Goal: Task Accomplishment & Management: Use online tool/utility

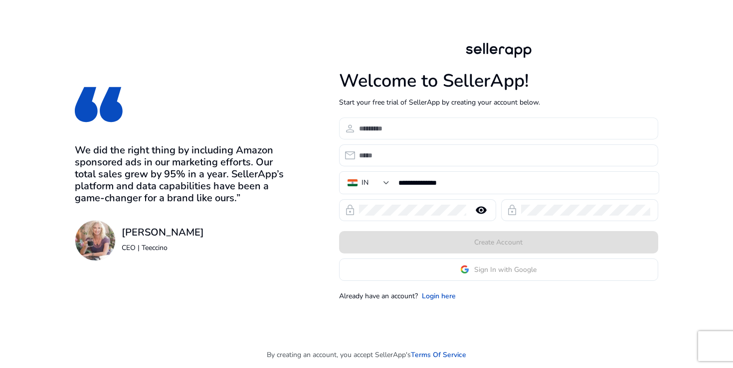
click at [382, 127] on input at bounding box center [504, 128] width 291 height 11
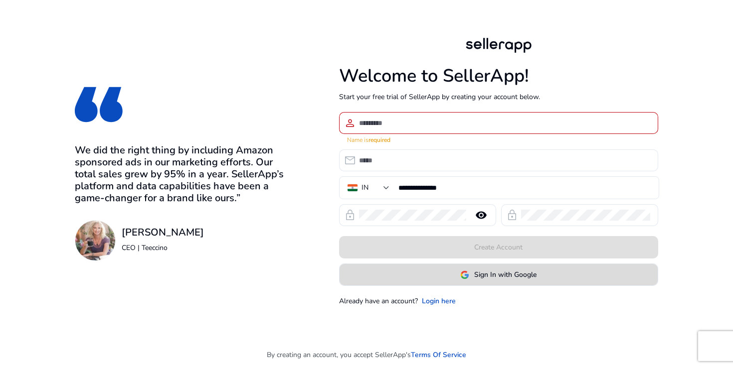
click at [441, 274] on span at bounding box center [499, 275] width 318 height 24
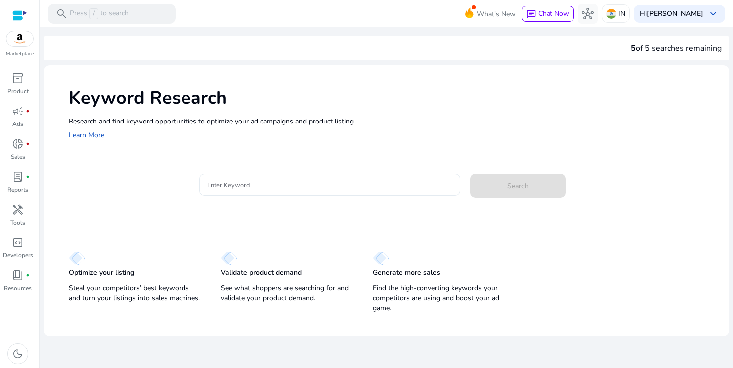
click at [249, 190] on div at bounding box center [329, 185] width 245 height 22
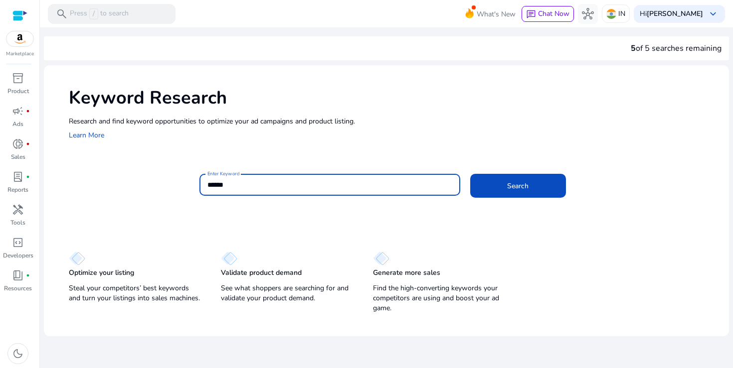
type input "******"
click at [470, 174] on button "Search" at bounding box center [518, 186] width 96 height 24
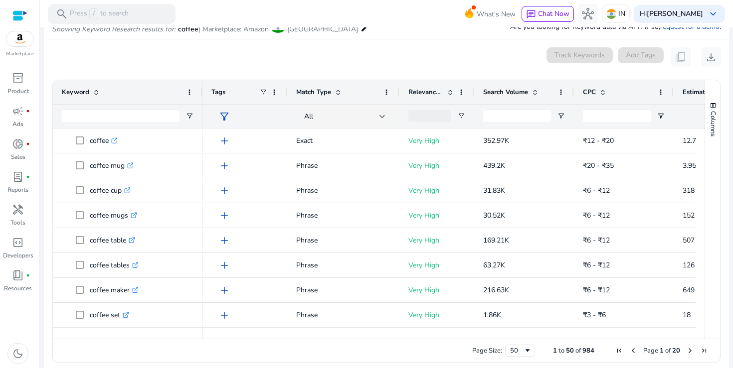
click at [539, 92] on span at bounding box center [535, 92] width 8 height 8
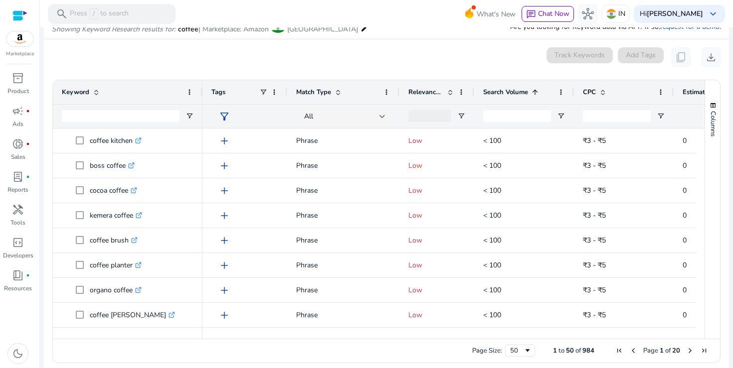
click at [536, 92] on span at bounding box center [535, 92] width 8 height 8
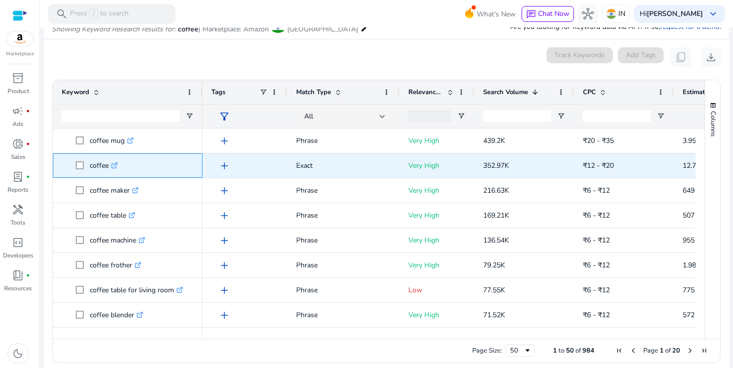
drag, startPoint x: 88, startPoint y: 168, endPoint x: 109, endPoint y: 168, distance: 21.4
click at [109, 168] on span "coffee .st0{fill:#2c8af8}" at bounding box center [135, 166] width 118 height 20
copy span "coffee"
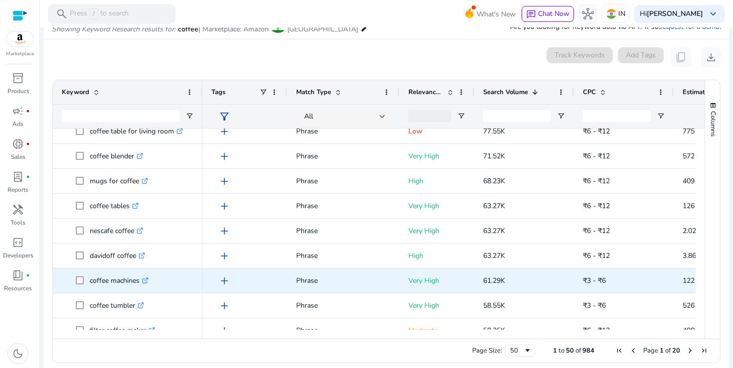
scroll to position [163, 0]
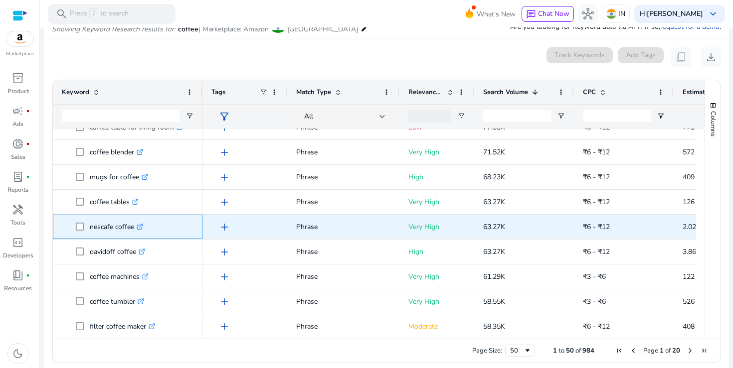
drag, startPoint x: 89, startPoint y: 227, endPoint x: 134, endPoint y: 228, distance: 45.4
click at [134, 228] on span "nescafe coffee .st0{fill:#2c8af8}" at bounding box center [135, 227] width 118 height 20
copy span "nescafe coffee"
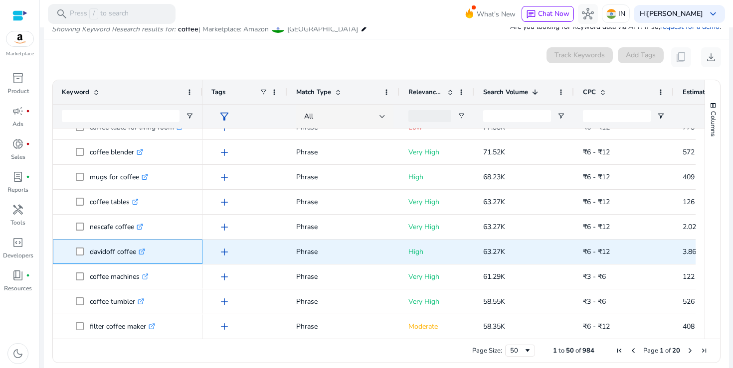
drag, startPoint x: 89, startPoint y: 254, endPoint x: 135, endPoint y: 252, distance: 45.9
click at [135, 252] on span "davidoff coffee .st0{fill:#2c8af8}" at bounding box center [135, 252] width 118 height 20
copy span "davidoff coffee"
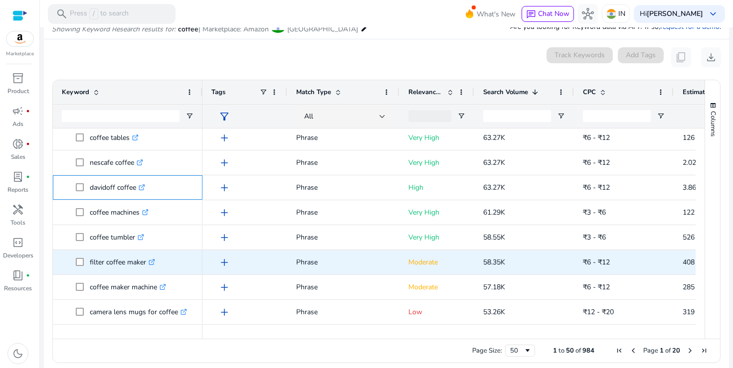
scroll to position [243, 0]
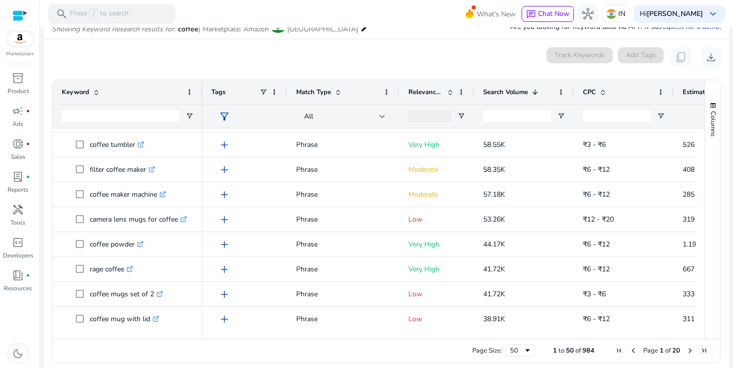
click at [450, 92] on span at bounding box center [450, 92] width 8 height 8
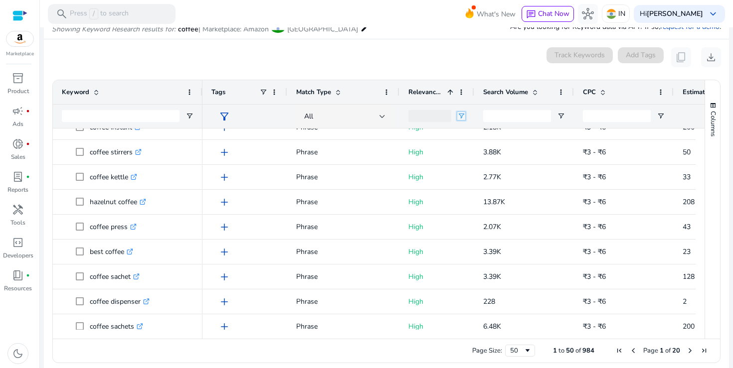
click at [460, 113] on span "Open Filter Menu" at bounding box center [461, 116] width 8 height 8
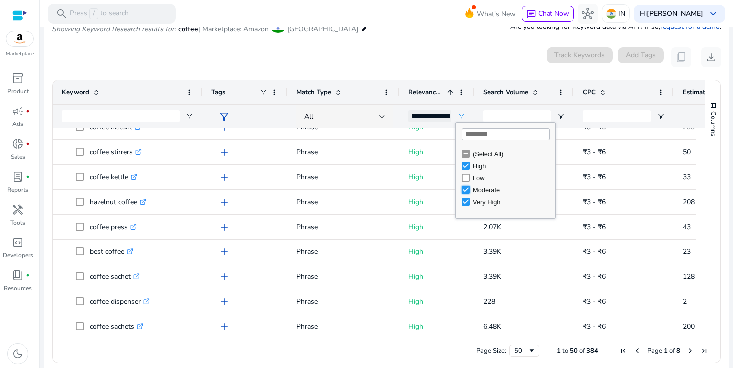
type input "**********"
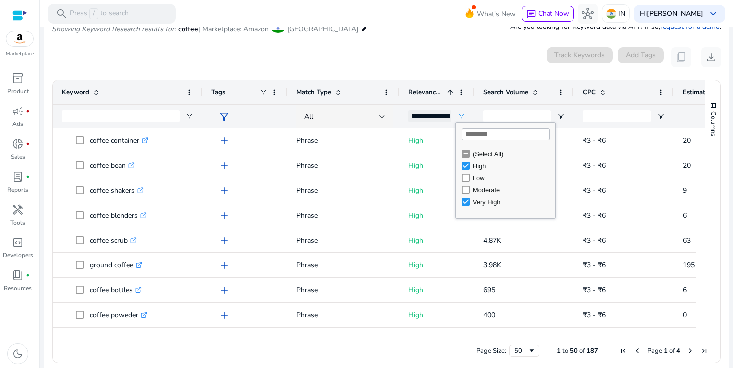
click at [448, 56] on div "0 keyword(s) selected Track Keywords Add Tags content_copy download" at bounding box center [386, 57] width 669 height 20
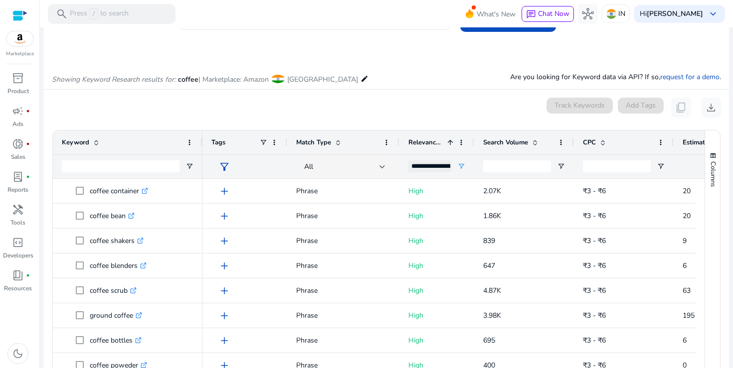
click at [522, 139] on span "Search Volume" at bounding box center [505, 142] width 45 height 9
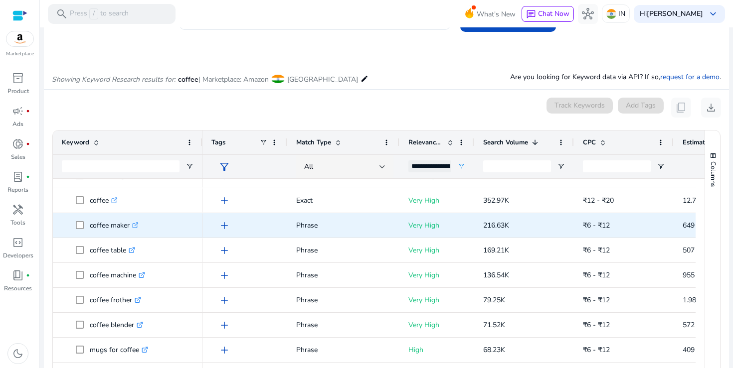
click at [138, 227] on icon at bounding box center [135, 225] width 5 height 5
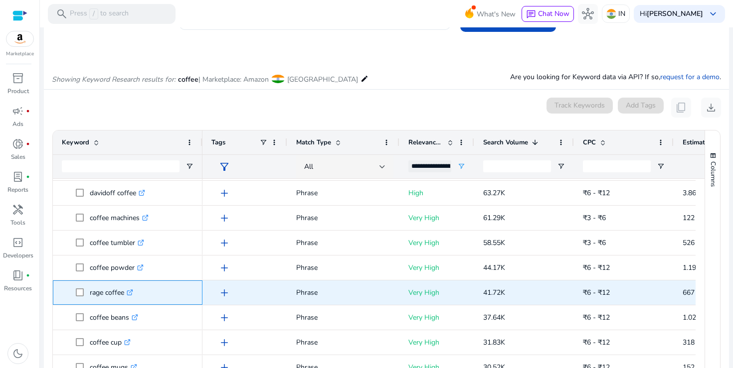
drag, startPoint x: 89, startPoint y: 292, endPoint x: 123, endPoint y: 293, distance: 33.9
click at [123, 293] on span "rage coffee .st0{fill:#2c8af8}" at bounding box center [135, 293] width 118 height 20
copy span "rage coffee"
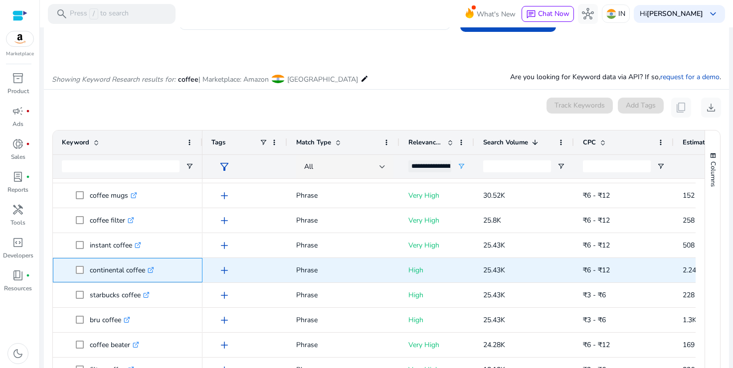
drag, startPoint x: 89, startPoint y: 272, endPoint x: 144, endPoint y: 270, distance: 54.9
click at [144, 270] on span "continental coffee .st0{fill:#2c8af8}" at bounding box center [135, 270] width 118 height 20
copy span "continental coffee"
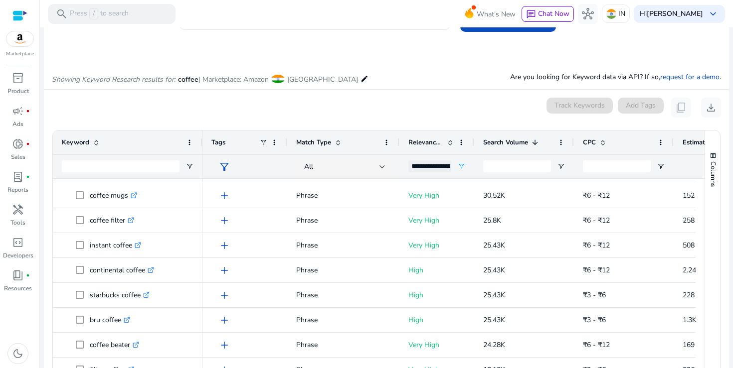
click at [37, 325] on div "inventory_2 Product campaign fiber_manual_record Ads donut_small fiber_manual_r…" at bounding box center [19, 219] width 39 height 298
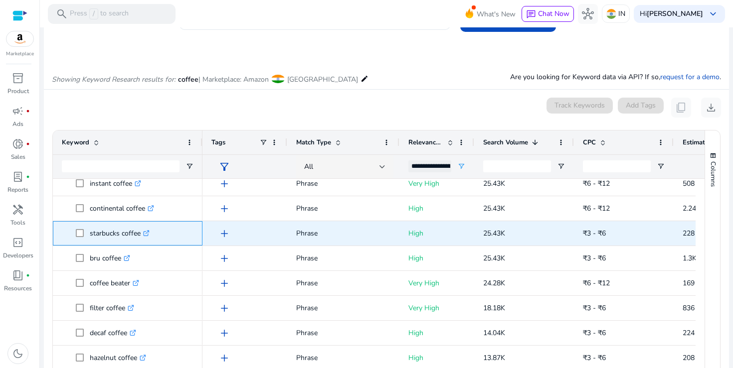
drag, startPoint x: 90, startPoint y: 235, endPoint x: 139, endPoint y: 235, distance: 48.9
click at [139, 235] on p "starbucks coffee .st0{fill:#2c8af8}" at bounding box center [120, 233] width 60 height 20
copy p "starbucks coffee"
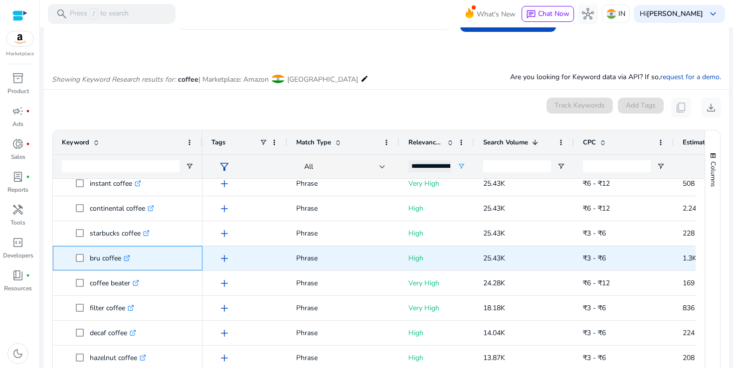
drag, startPoint x: 89, startPoint y: 258, endPoint x: 121, endPoint y: 259, distance: 31.9
click at [121, 259] on span "bru coffee .st0{fill:#2c8af8}" at bounding box center [135, 258] width 118 height 20
copy span "bru coffee"
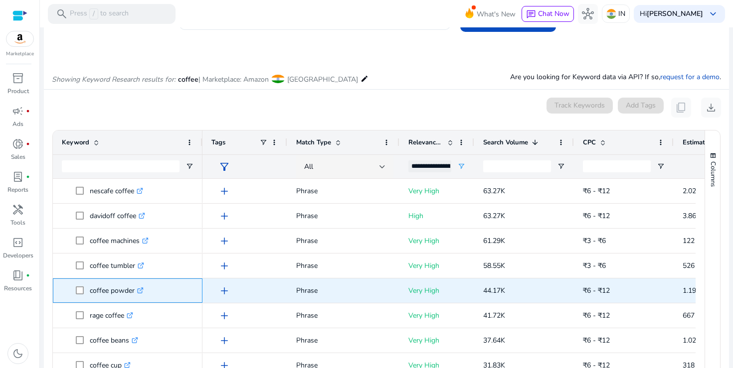
drag, startPoint x: 90, startPoint y: 291, endPoint x: 133, endPoint y: 292, distance: 42.9
click at [134, 292] on p "coffee powder .st0{fill:#2c8af8}" at bounding box center [117, 291] width 54 height 20
copy p "coffee powder"
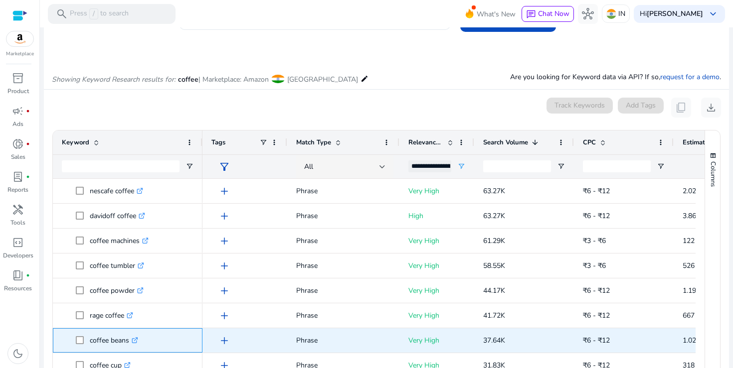
drag, startPoint x: 90, startPoint y: 340, endPoint x: 129, endPoint y: 340, distance: 38.9
click at [129, 340] on p "coffee beans .st0{fill:#2c8af8}" at bounding box center [114, 341] width 48 height 20
copy p "coffee beans"
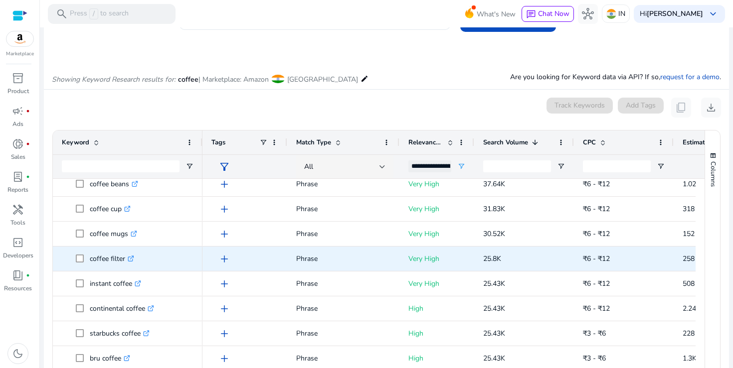
click at [133, 259] on icon ".st0{fill:#2c8af8}" at bounding box center [131, 259] width 6 height 6
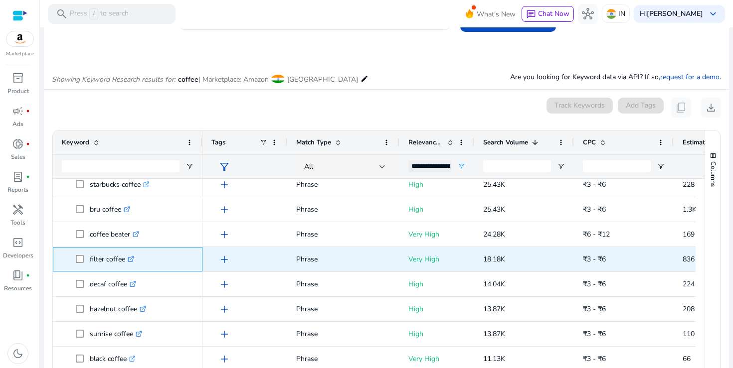
drag, startPoint x: 89, startPoint y: 259, endPoint x: 119, endPoint y: 260, distance: 29.9
click at [119, 260] on p "filter coffee .st0{fill:#2c8af8}" at bounding box center [112, 259] width 44 height 20
drag, startPoint x: 90, startPoint y: 259, endPoint x: 125, endPoint y: 261, distance: 35.0
click at [125, 261] on p "filter coffee .st0{fill:#2c8af8}" at bounding box center [112, 259] width 44 height 20
copy p "filter coffee"
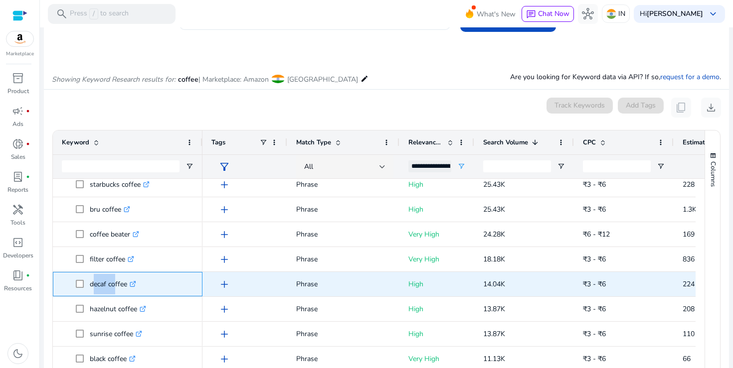
drag, startPoint x: 90, startPoint y: 285, endPoint x: 112, endPoint y: 285, distance: 21.9
click at [112, 285] on p "decaf coffee .st0{fill:#2c8af8}" at bounding box center [113, 284] width 46 height 20
click at [135, 285] on icon at bounding box center [132, 284] width 5 height 5
click at [98, 285] on p "decaf coffee .st0{fill:#2c8af8}" at bounding box center [113, 284] width 46 height 20
drag, startPoint x: 90, startPoint y: 285, endPoint x: 126, endPoint y: 285, distance: 35.9
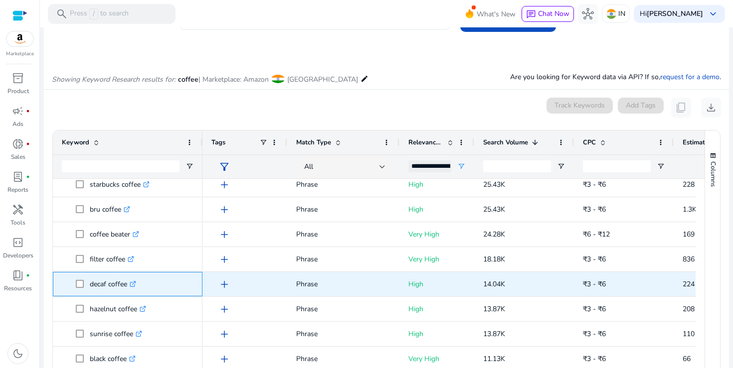
click at [126, 285] on p "decaf coffee .st0{fill:#2c8af8}" at bounding box center [113, 284] width 46 height 20
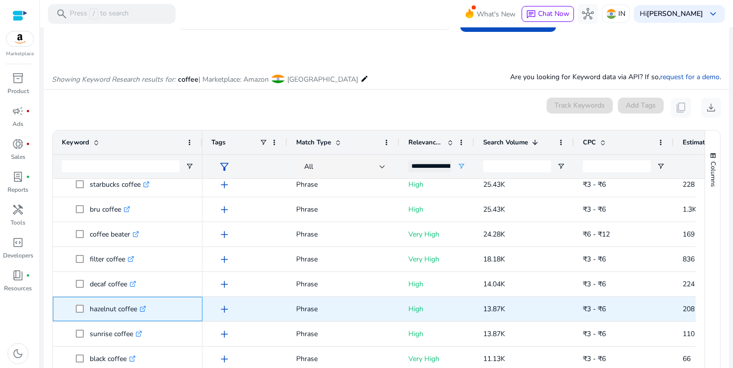
click at [90, 310] on p "hazelnut coffee .st0{fill:#2c8af8}" at bounding box center [118, 309] width 56 height 20
drag, startPoint x: 90, startPoint y: 310, endPoint x: 136, endPoint y: 310, distance: 45.9
click at [136, 310] on p "hazelnut coffee .st0{fill:#2c8af8}" at bounding box center [118, 309] width 56 height 20
